Goal: Communication & Community: Answer question/provide support

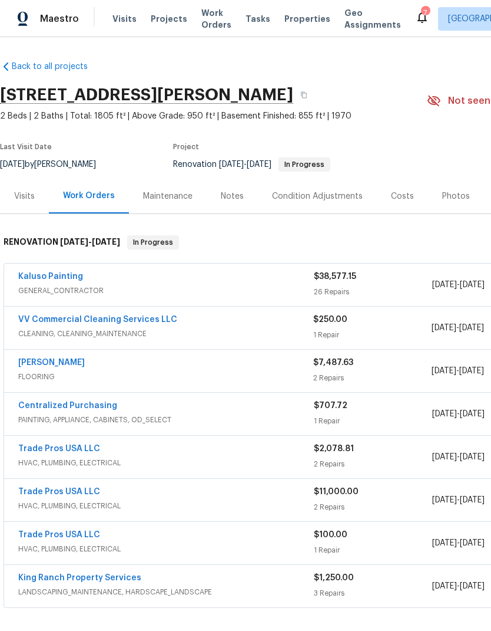
click at [421, 9] on div "7" at bounding box center [425, 13] width 8 height 12
click at [421, 14] on div "7" at bounding box center [425, 13] width 8 height 12
click at [415, 10] on icon at bounding box center [422, 17] width 14 height 14
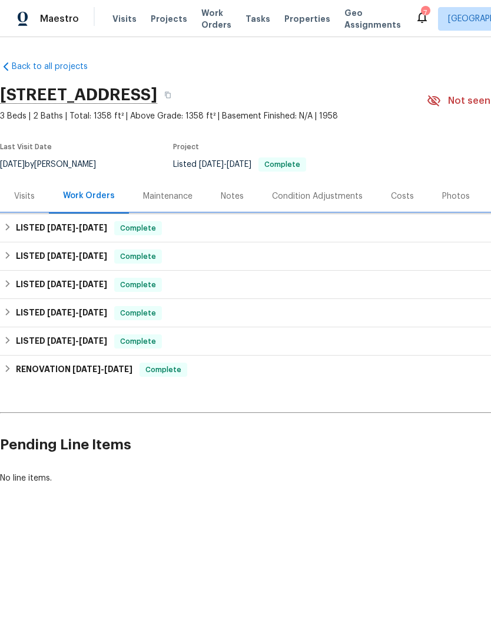
click at [19, 230] on h6 "LISTED 9/24/25 - 9/29/25" at bounding box center [61, 228] width 91 height 14
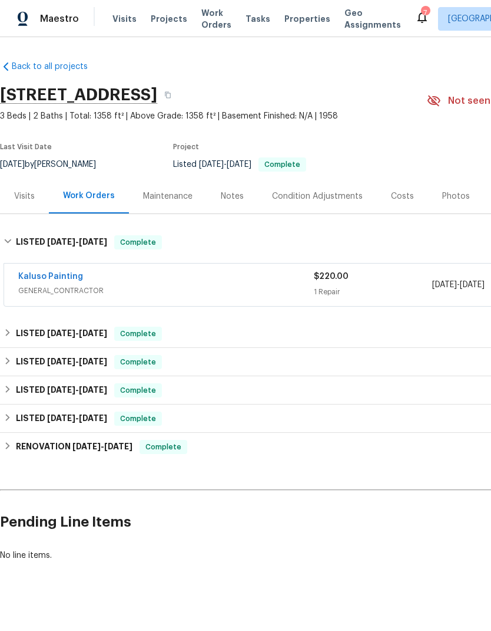
click at [415, 19] on icon at bounding box center [422, 17] width 14 height 14
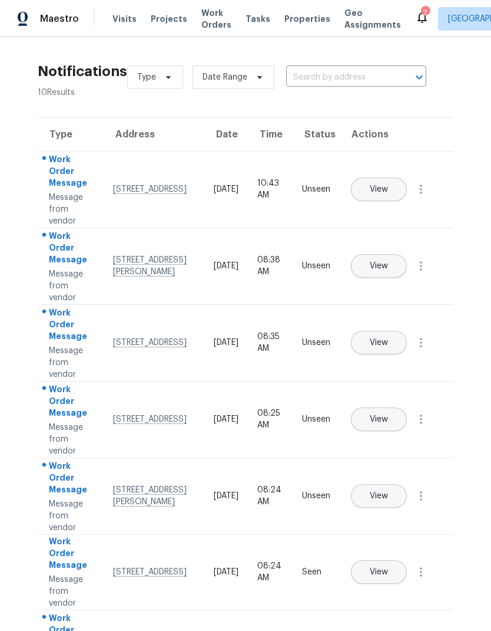
click at [406, 180] on button "View" at bounding box center [379, 189] width 56 height 24
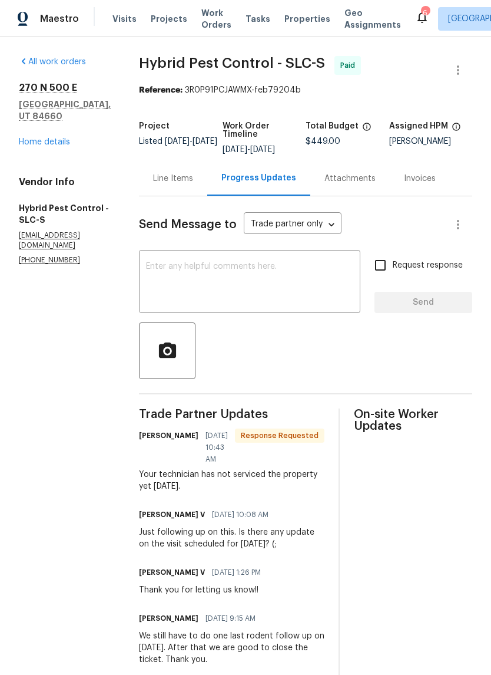
click at [193, 184] on div "Line Items" at bounding box center [173, 179] width 40 height 12
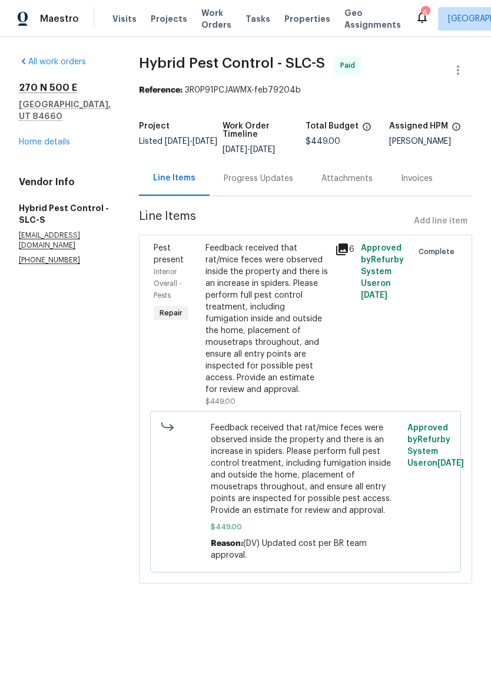
click at [33, 138] on link "Home details" at bounding box center [44, 142] width 51 height 8
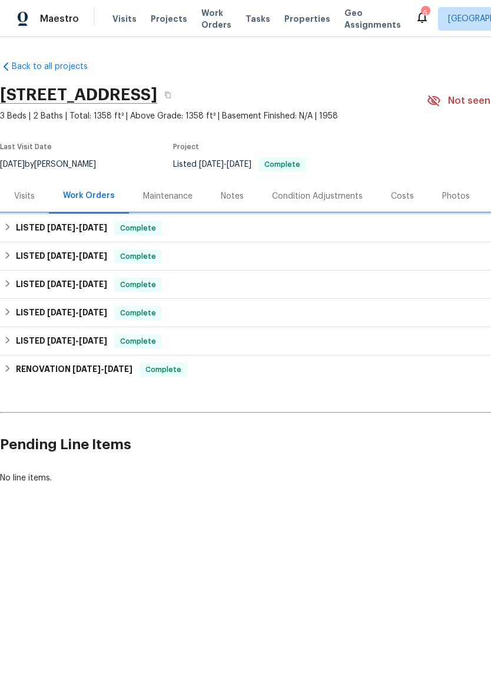
click at [19, 226] on h6 "LISTED [DATE] - [DATE]" at bounding box center [61, 228] width 91 height 14
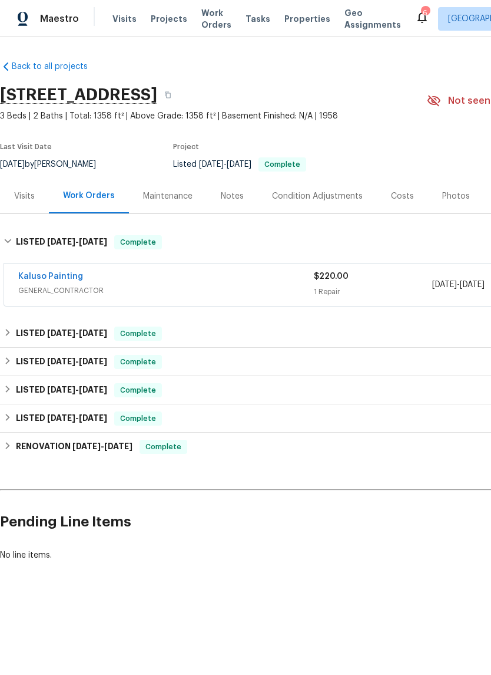
click at [421, 15] on div "6" at bounding box center [425, 13] width 8 height 12
click at [415, 14] on icon at bounding box center [422, 17] width 14 height 14
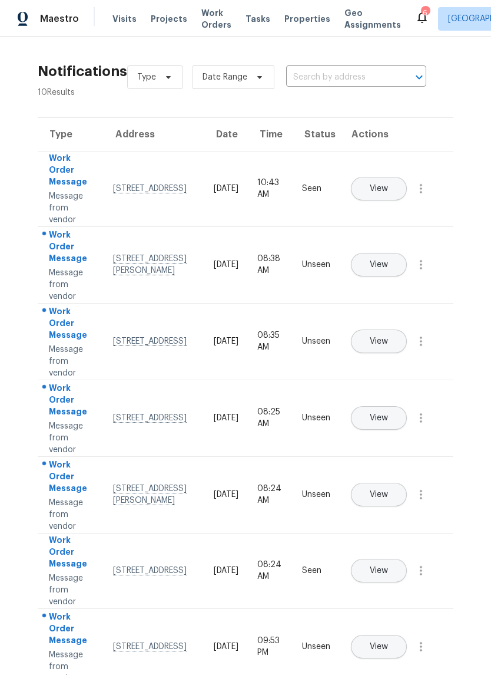
click at [388, 260] on span "View" at bounding box center [379, 264] width 18 height 9
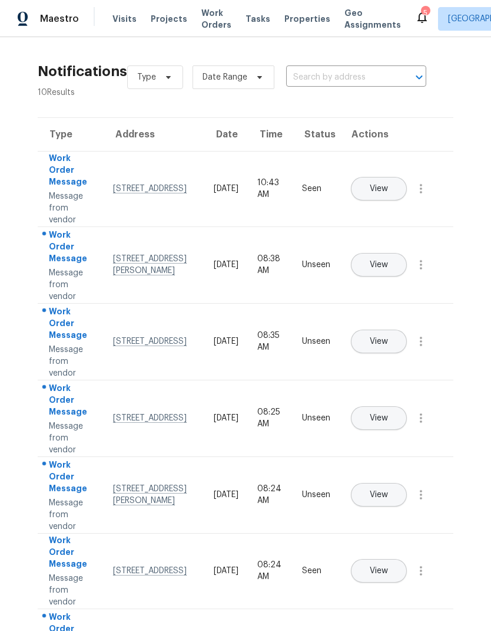
click at [407, 409] on button "View" at bounding box center [379, 418] width 56 height 24
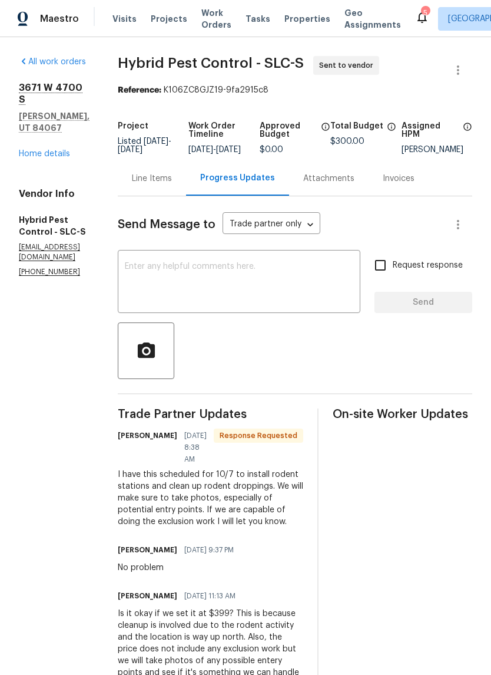
click at [276, 279] on textarea at bounding box center [239, 282] width 229 height 41
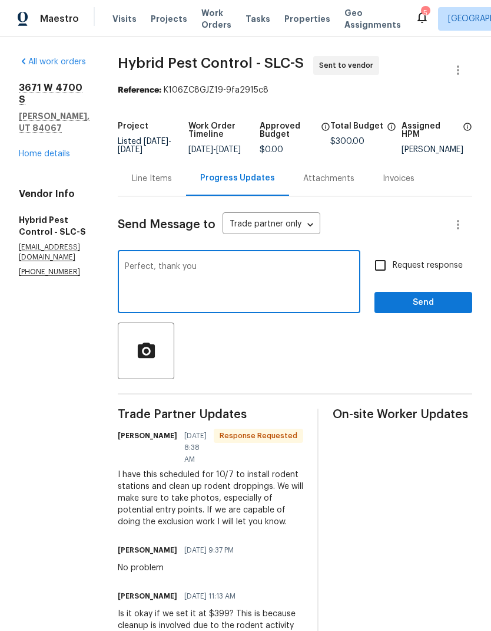
type textarea "Perfect, thank you"
click at [420, 314] on button "Send" at bounding box center [424, 303] width 98 height 22
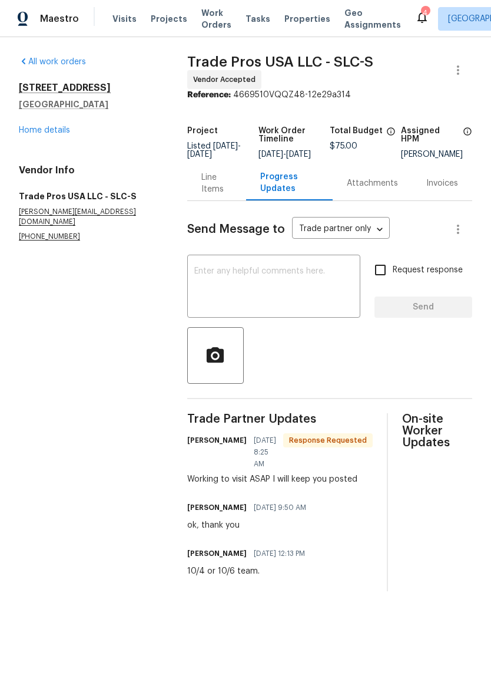
click at [306, 289] on textarea at bounding box center [273, 287] width 159 height 41
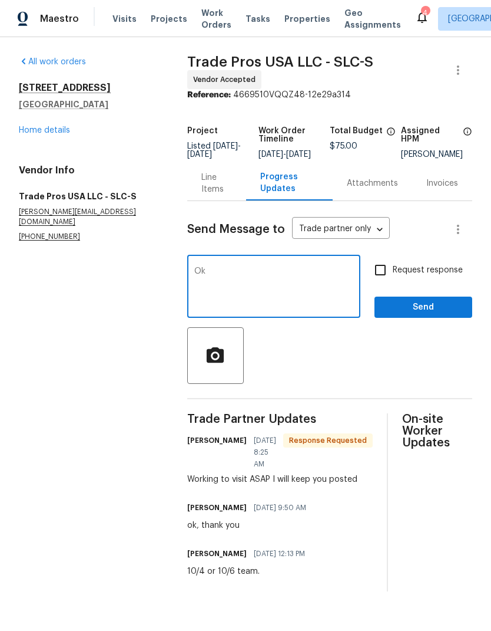
type textarea "Ok"
click at [447, 315] on span "Send" at bounding box center [423, 307] width 79 height 15
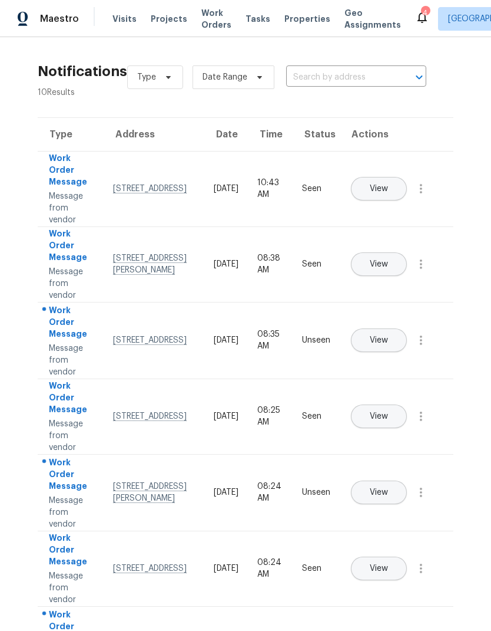
click at [388, 336] on span "View" at bounding box center [379, 340] width 18 height 9
